Goal: Check status: Check status

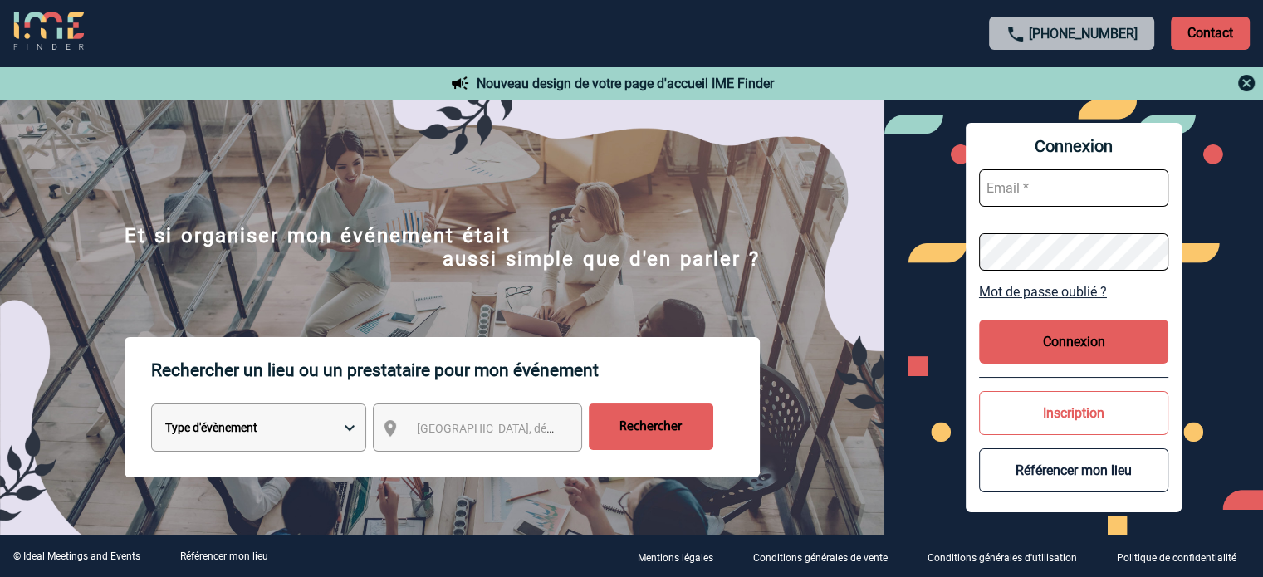
type input "fdelfondo@ime-groupe.com"
click at [1043, 331] on button "Connexion" at bounding box center [1073, 342] width 189 height 44
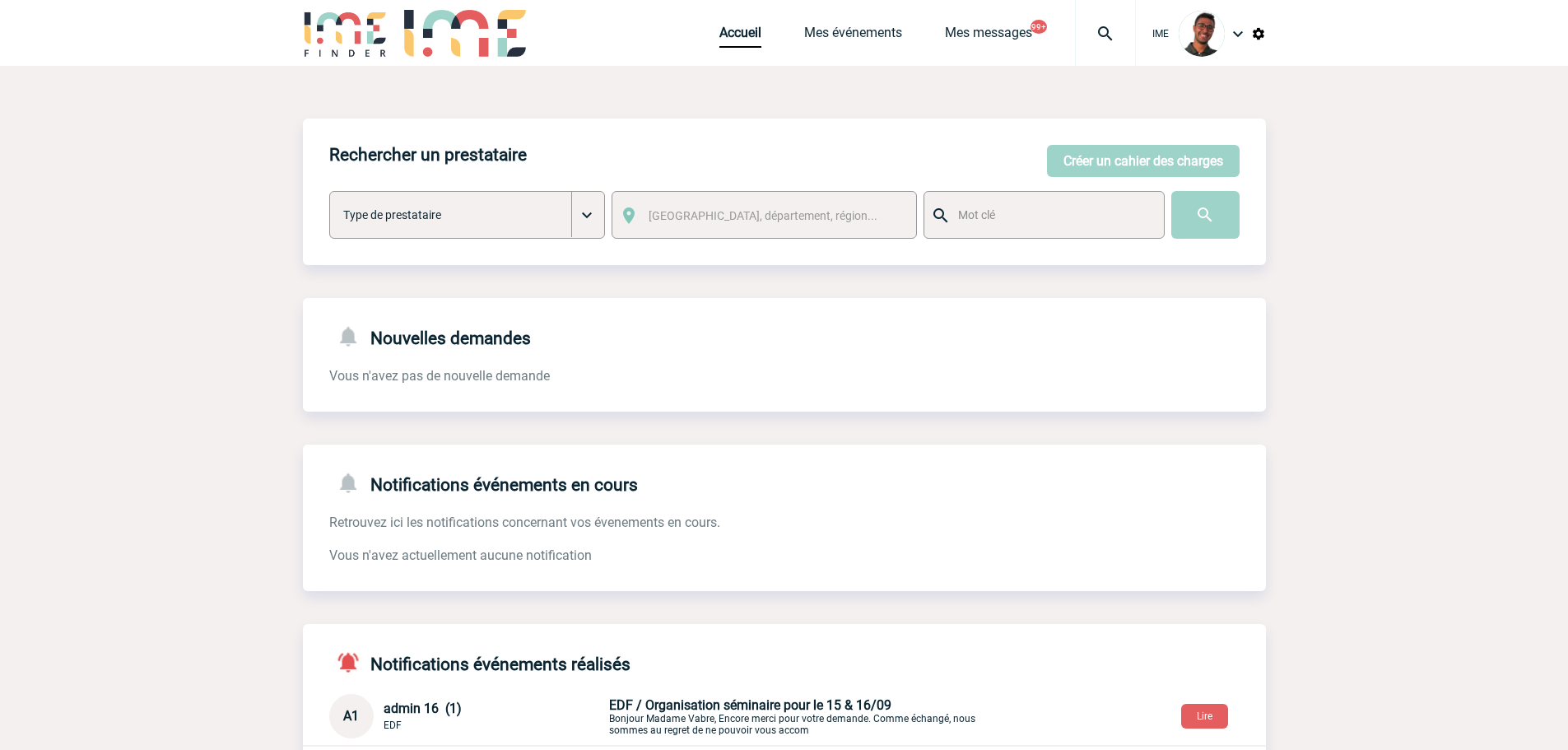
click at [1095, 36] on img at bounding box center [1105, 34] width 59 height 20
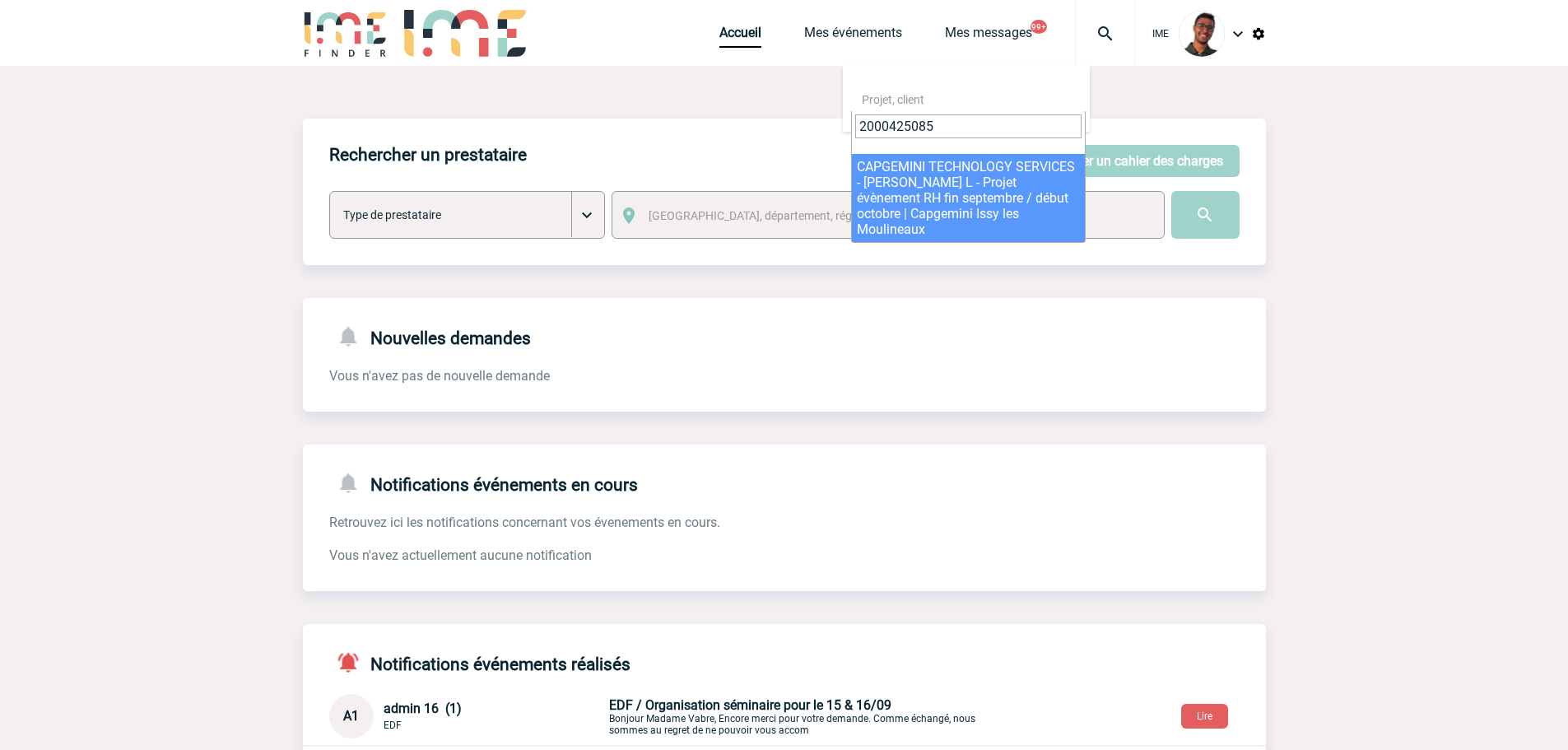
type input "2000425085"
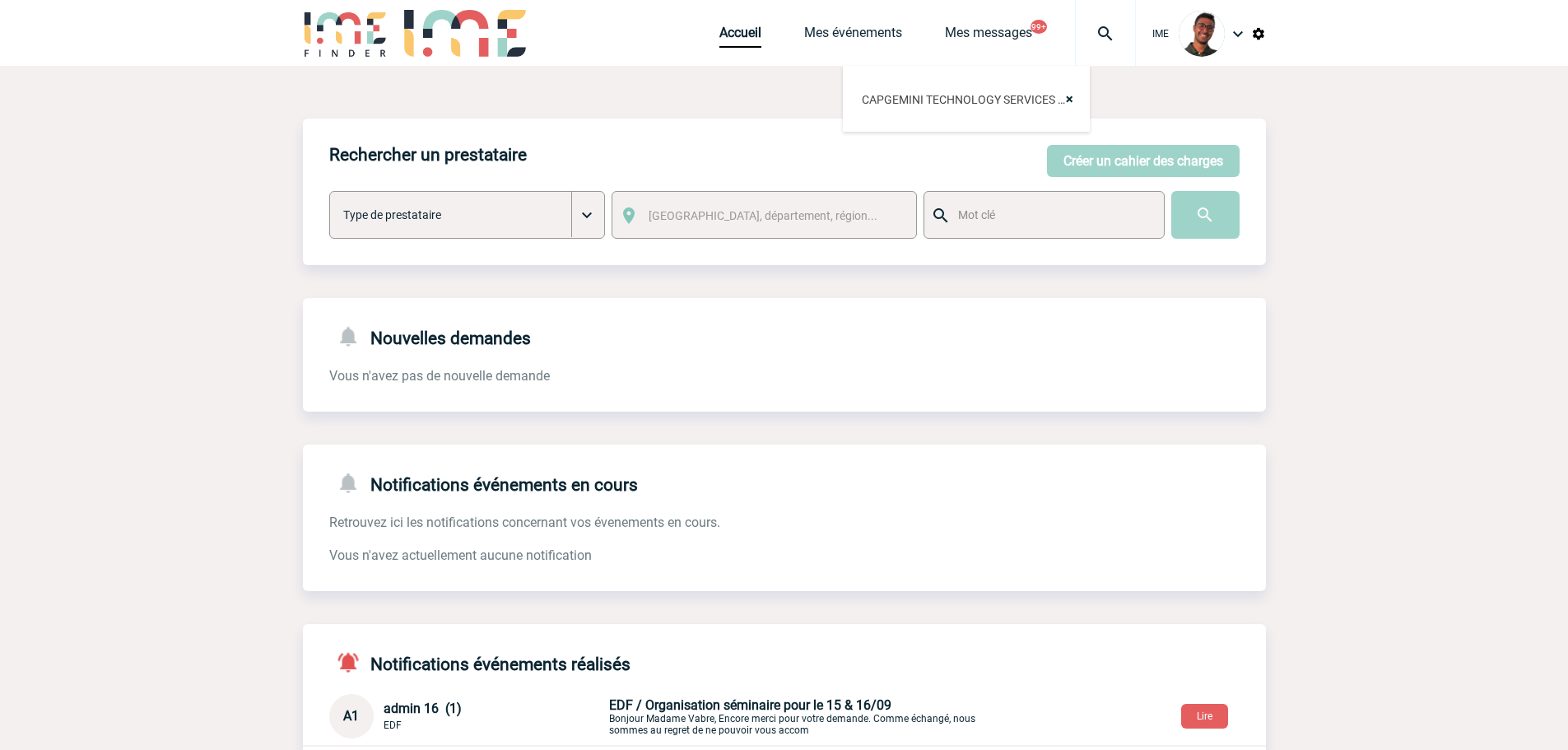
select select "24586"
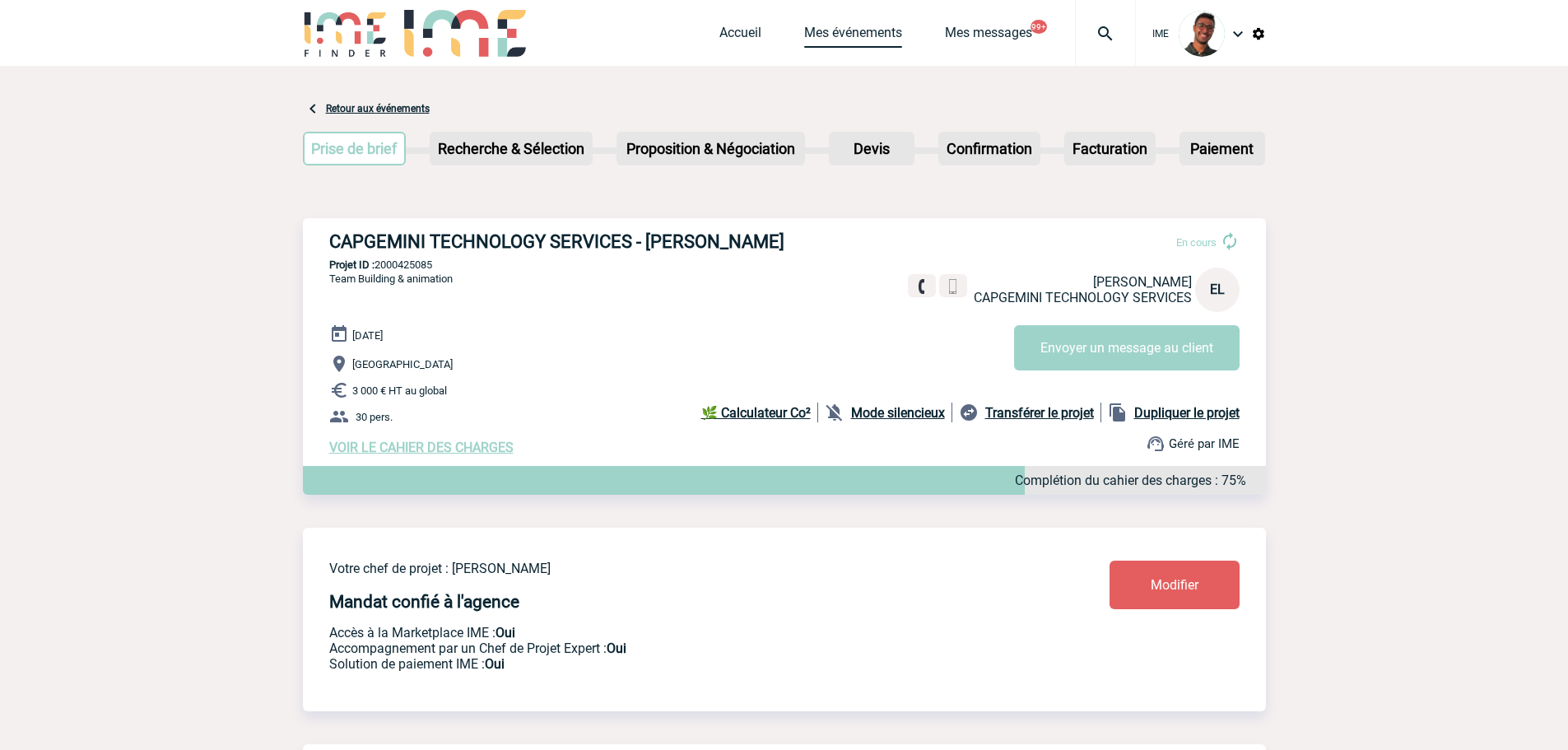
click at [840, 42] on link "Mes événements" at bounding box center [852, 36] width 98 height 23
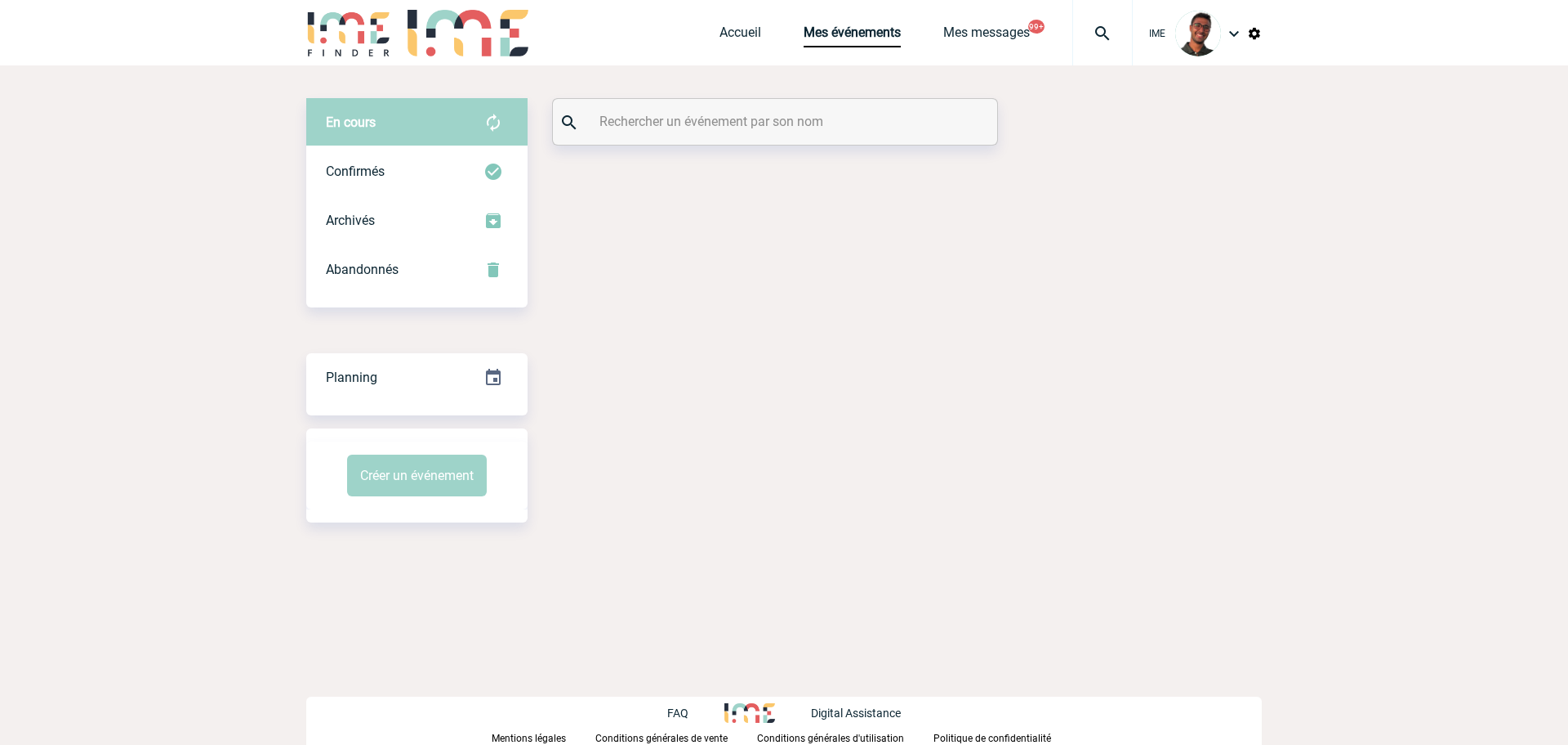
click at [672, 124] on input "text" at bounding box center [777, 121] width 364 height 24
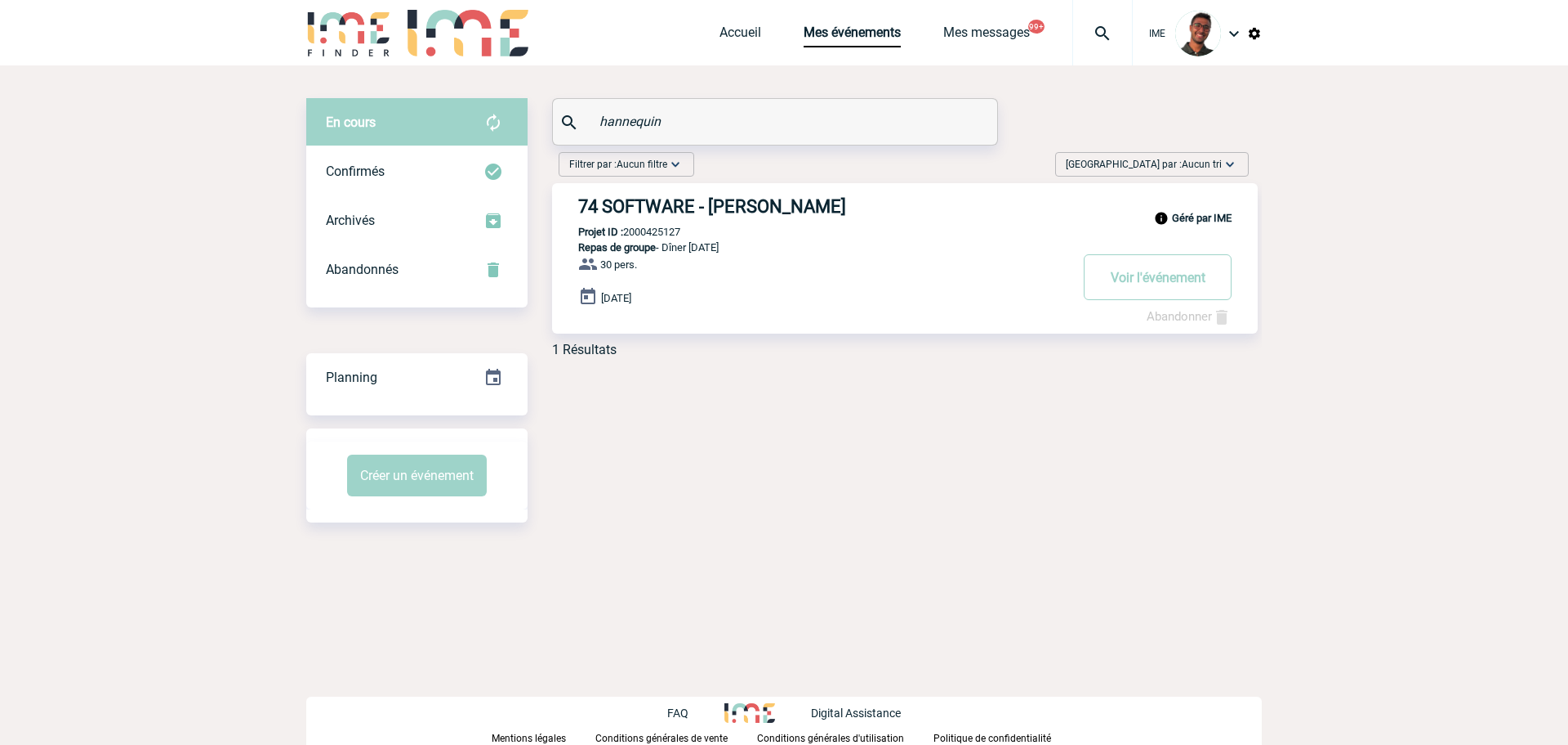
type input "hannequin"
click at [673, 210] on h3 "74 SOFTWARE - Robin HANNEQUIN" at bounding box center [823, 206] width 490 height 21
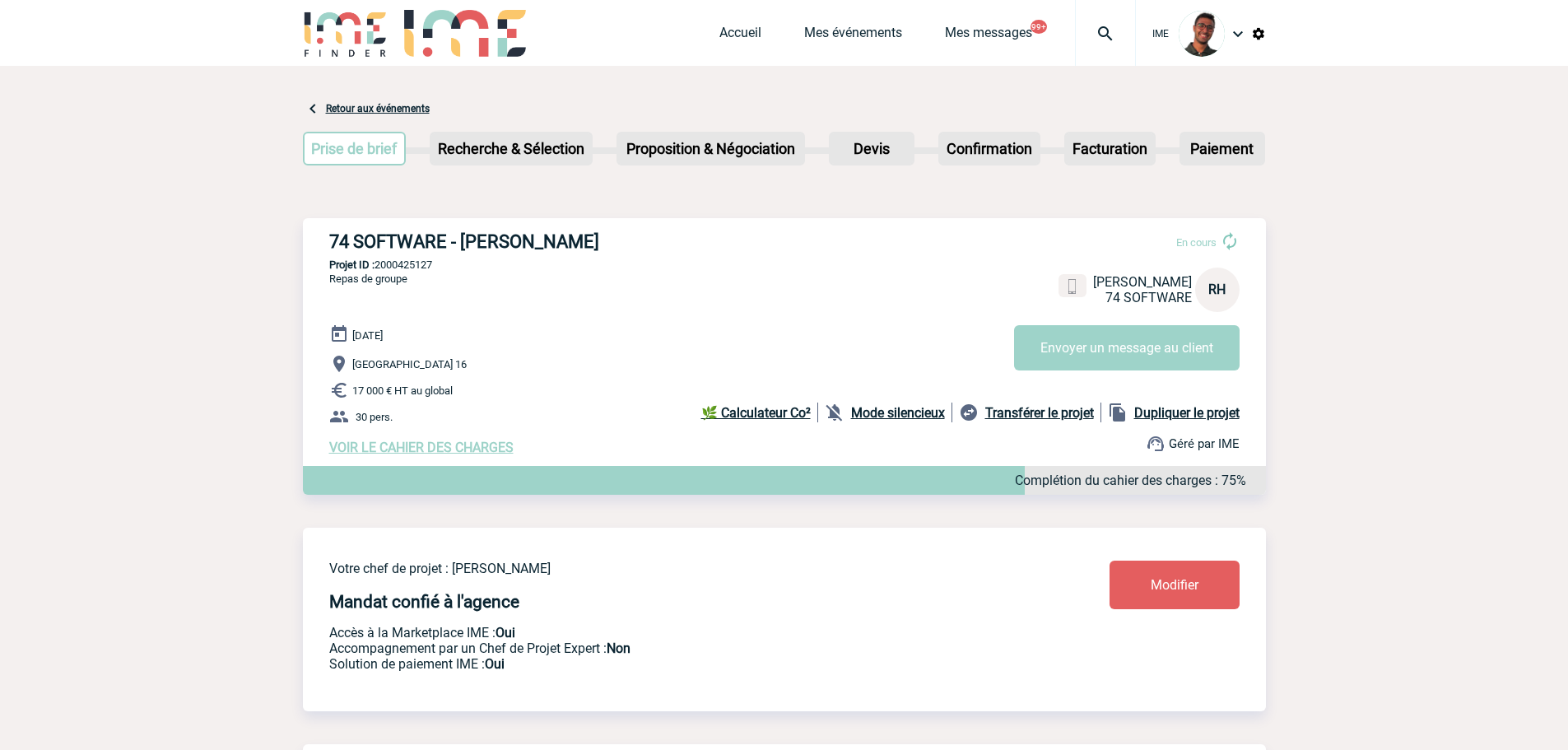
click at [402, 265] on p "Projet ID : 2000425127" at bounding box center [785, 265] width 963 height 12
copy p "2000425127"
click at [756, 182] on div "Prise de brief Etape suivante Recherche & Sélection Etape suivante Devis" at bounding box center [785, 152] width 963 height 66
click at [1122, 33] on img at bounding box center [1105, 34] width 59 height 20
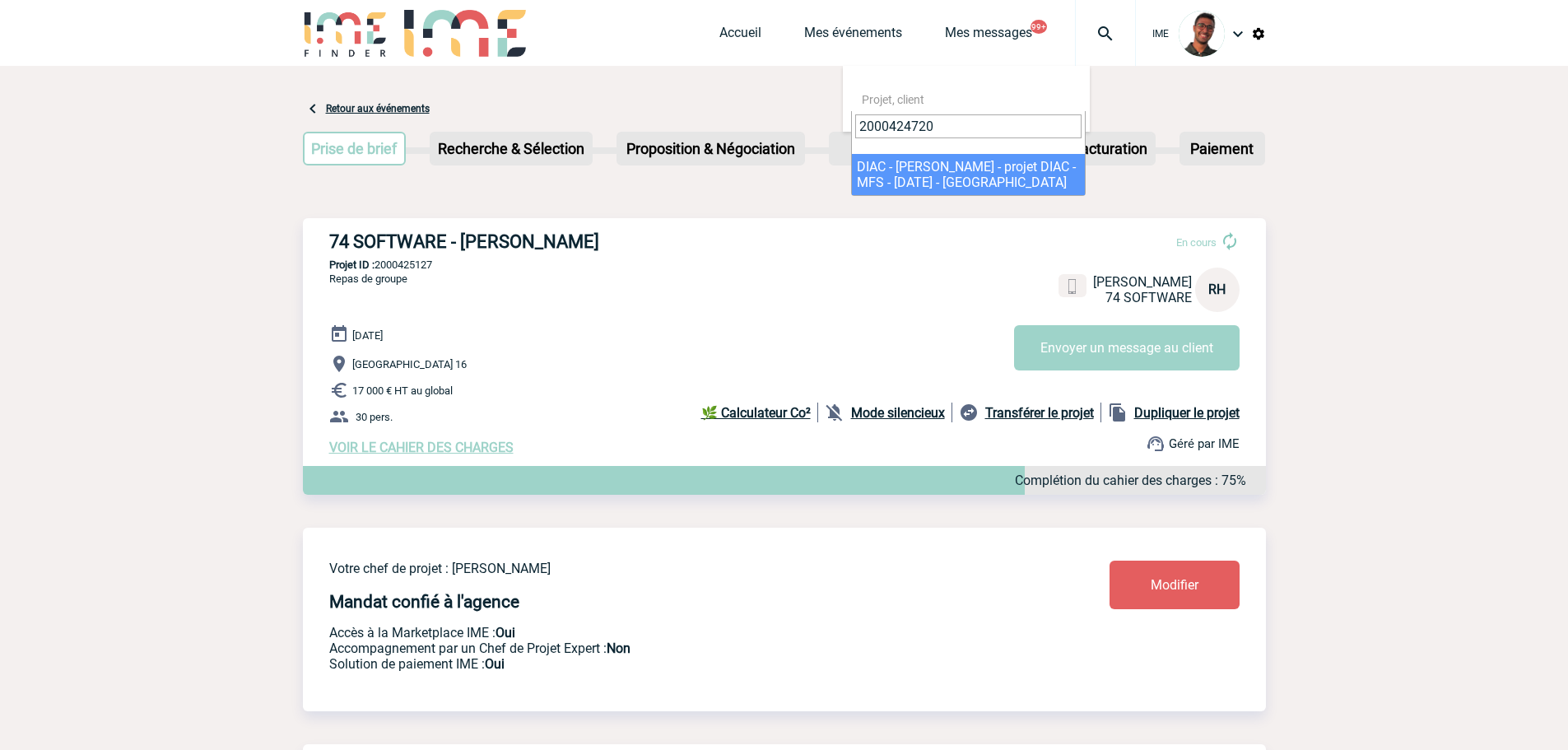
type input "2000424720"
select select "24221"
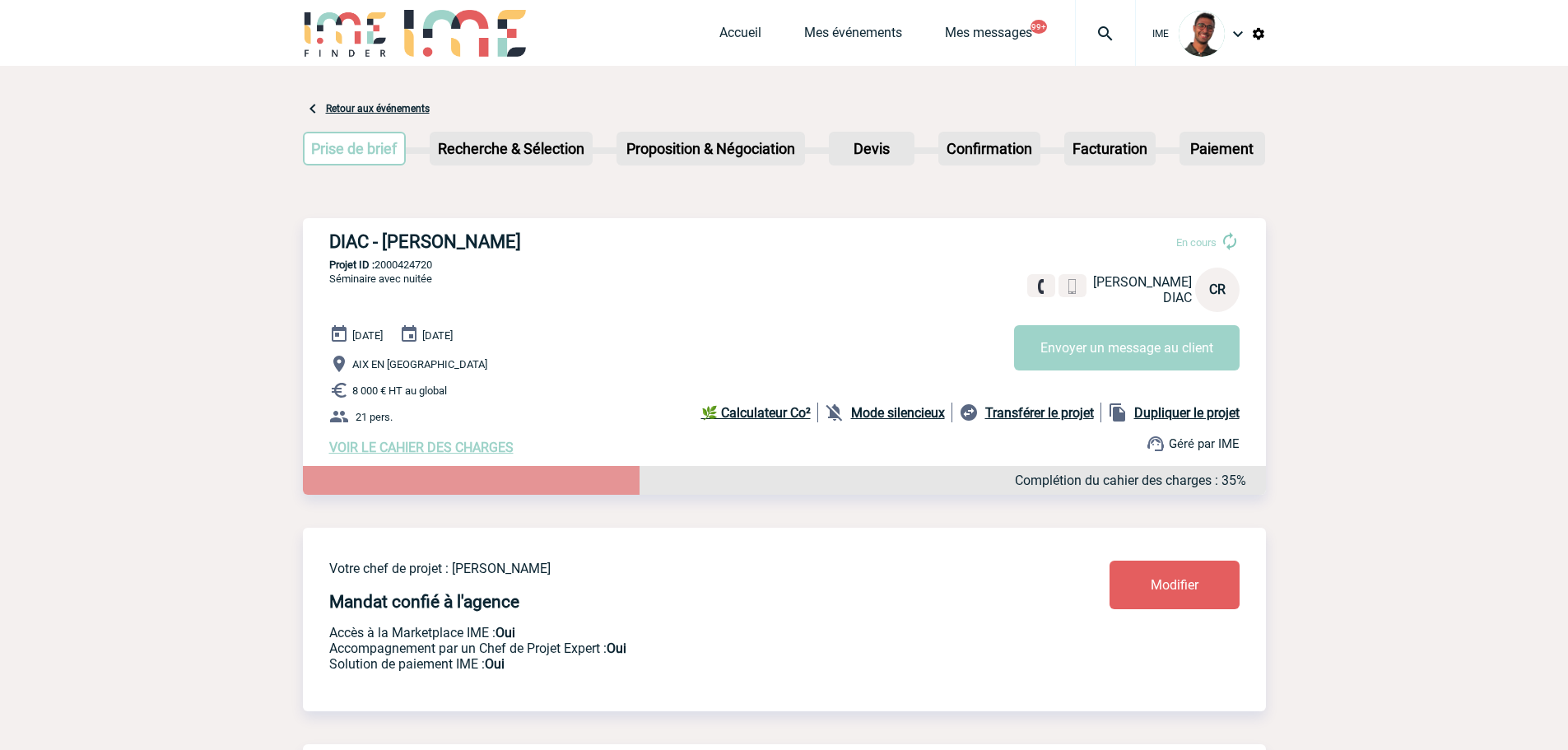
click at [387, 270] on p "Projet ID : 2000424720" at bounding box center [785, 265] width 963 height 12
copy p "2000424720"
